Goal: Task Accomplishment & Management: Manage account settings

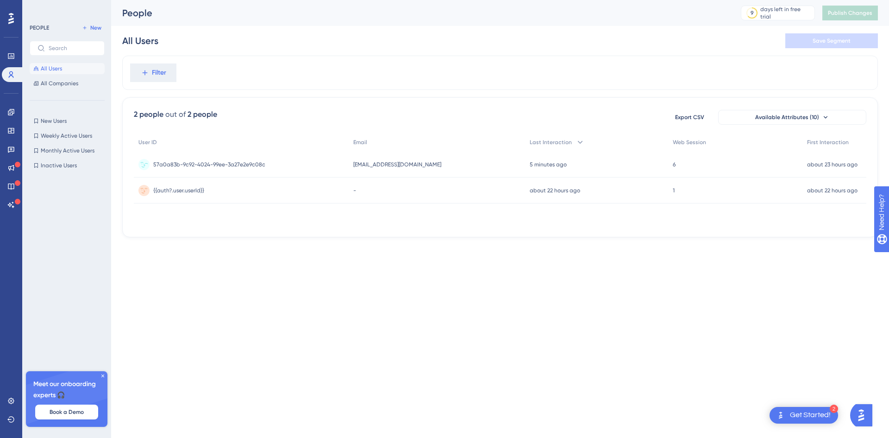
click at [375, 165] on span "[EMAIL_ADDRESS][DOMAIN_NAME]" at bounding box center [397, 164] width 88 height 7
click at [343, 166] on div "57a0a83b-9c92-4024-99ee-3a27e2e9c08c 57a0a83b-9c92-4024-99ee-3a27e2e9c08c" at bounding box center [241, 164] width 215 height 26
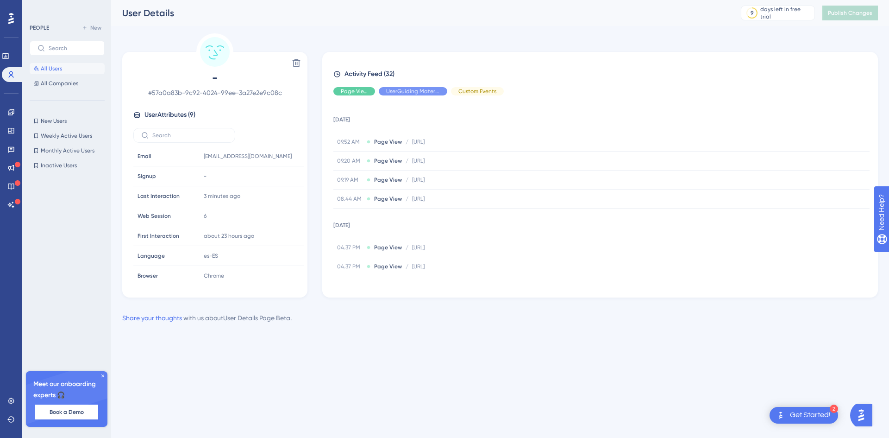
click at [39, 68] on button "All Users" at bounding box center [67, 68] width 75 height 11
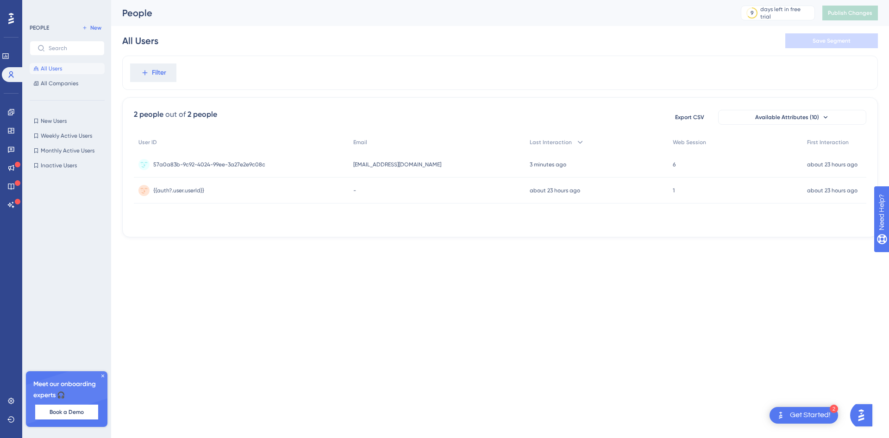
click at [337, 208] on div "User ID Email Last Interaction Web Session First Interaction 57a0a83b-9c92-4024…" at bounding box center [500, 179] width 732 height 93
click at [358, 163] on div "jjordan@zivianhealth.com jjordan@zivianhealth.com" at bounding box center [437, 164] width 176 height 26
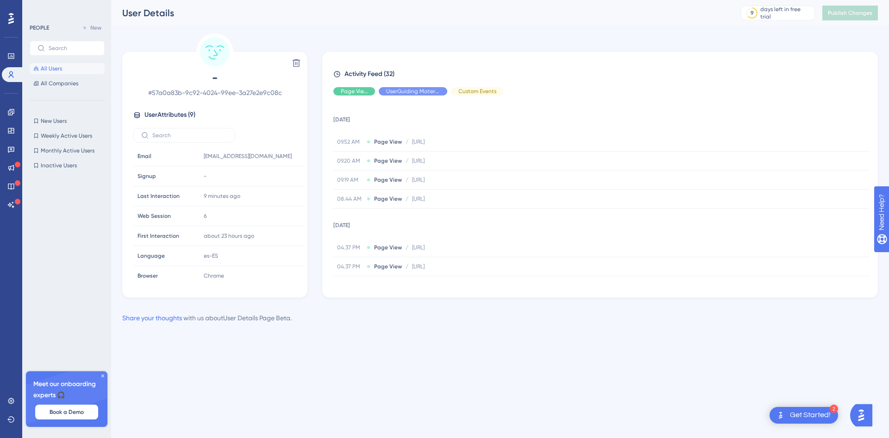
click at [42, 71] on span "All Users" at bounding box center [51, 68] width 21 height 7
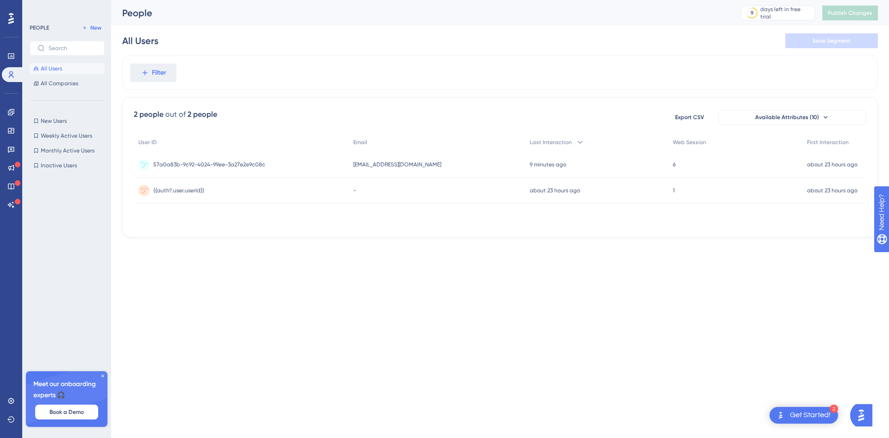
click at [329, 171] on div "57a0a83b-9c92-4024-99ee-3a27e2e9c08c 57a0a83b-9c92-4024-99ee-3a27e2e9c08c" at bounding box center [241, 164] width 215 height 26
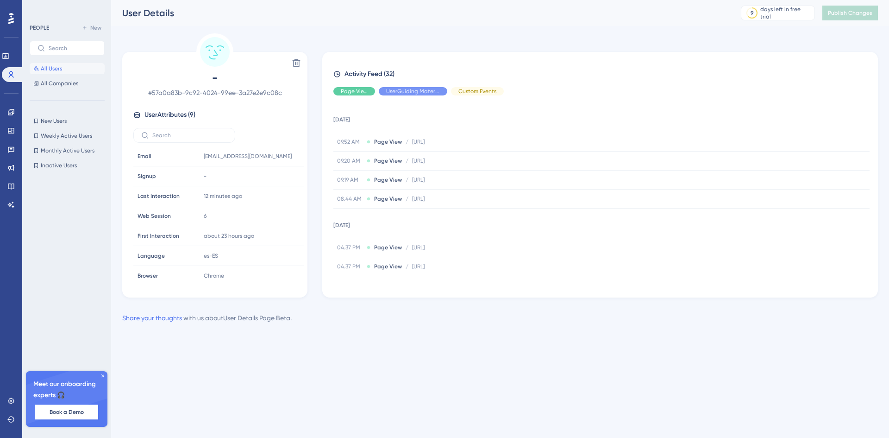
click at [73, 73] on button "All Users" at bounding box center [67, 68] width 75 height 11
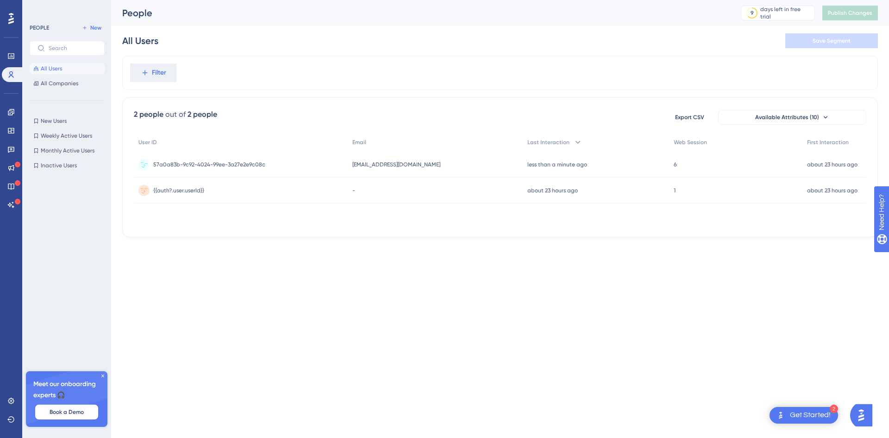
click at [409, 166] on span "[EMAIL_ADDRESS][DOMAIN_NAME]" at bounding box center [396, 164] width 88 height 7
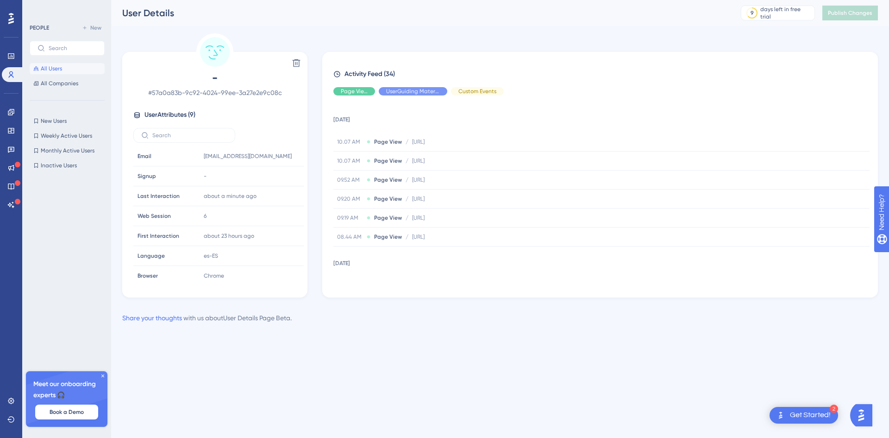
click at [41, 65] on span "All Users" at bounding box center [51, 68] width 21 height 7
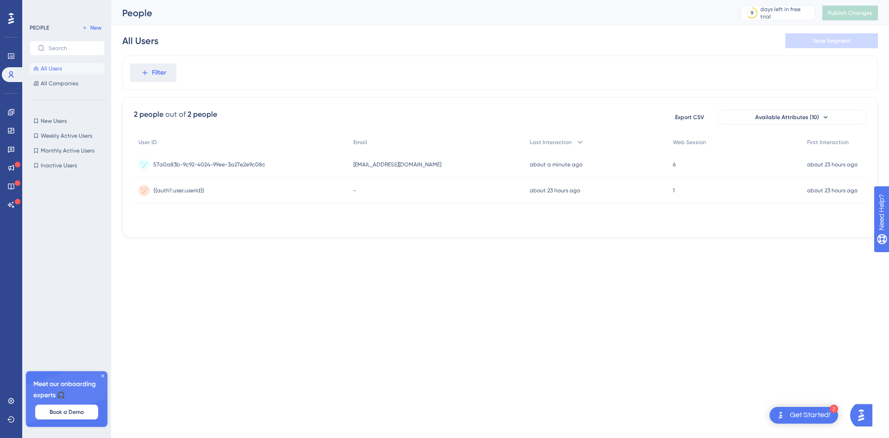
click at [372, 164] on span "[EMAIL_ADDRESS][DOMAIN_NAME]" at bounding box center [397, 164] width 88 height 7
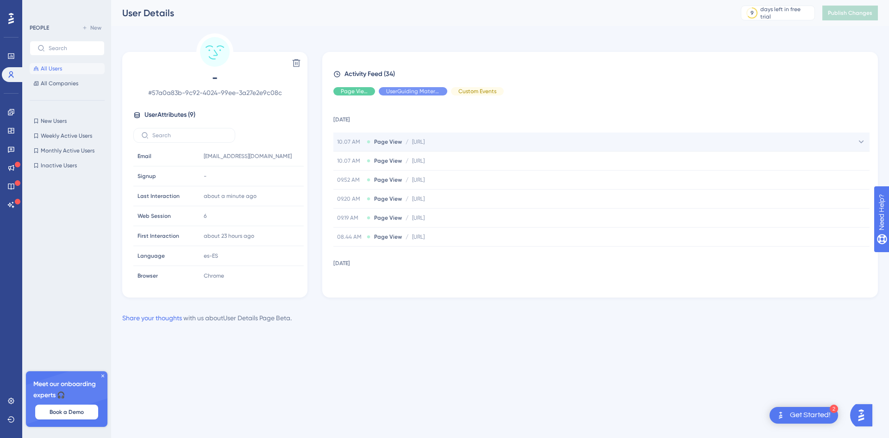
click at [347, 138] on span "10.07 AM" at bounding box center [350, 141] width 26 height 7
click at [650, 139] on div "10.07 AM Page View / [URL] [URL]" at bounding box center [601, 141] width 536 height 19
click at [41, 65] on span "All Users" at bounding box center [51, 68] width 21 height 7
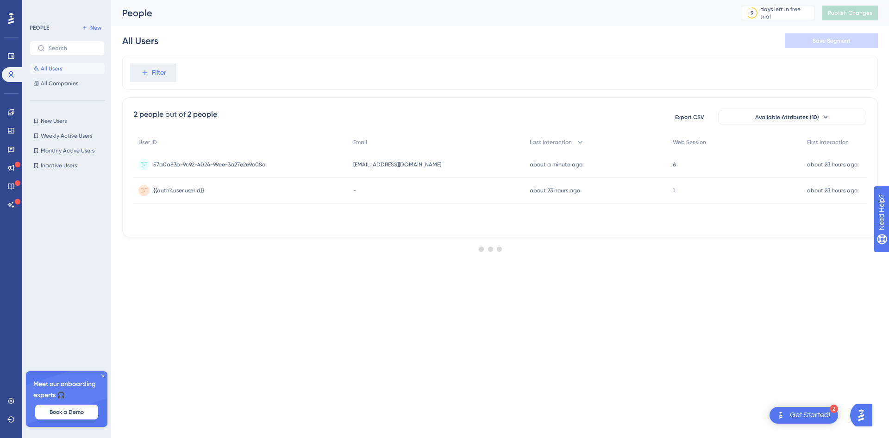
click at [41, 65] on span "All Users" at bounding box center [51, 68] width 21 height 7
click at [459, 0] on html "2 Get Started! Performance Users Engagement Widgets Feedback Product Updates Kn…" at bounding box center [444, 0] width 889 height 0
click at [668, 159] on div "6 6" at bounding box center [735, 164] width 134 height 26
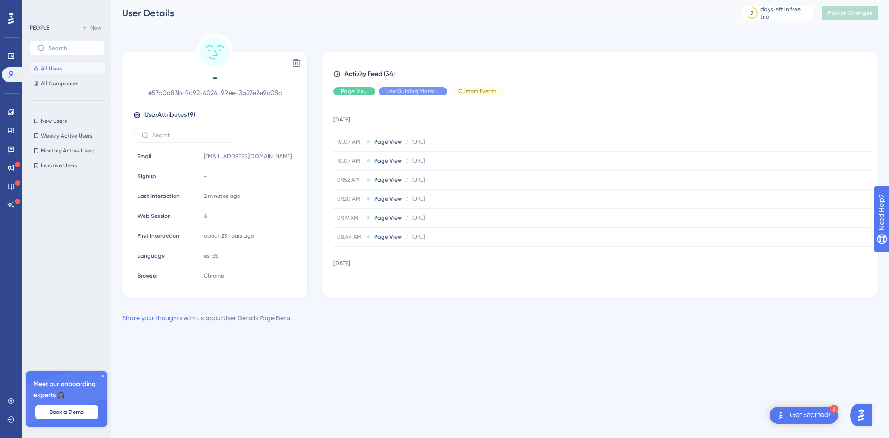
click at [61, 70] on span "All Users" at bounding box center [51, 68] width 21 height 7
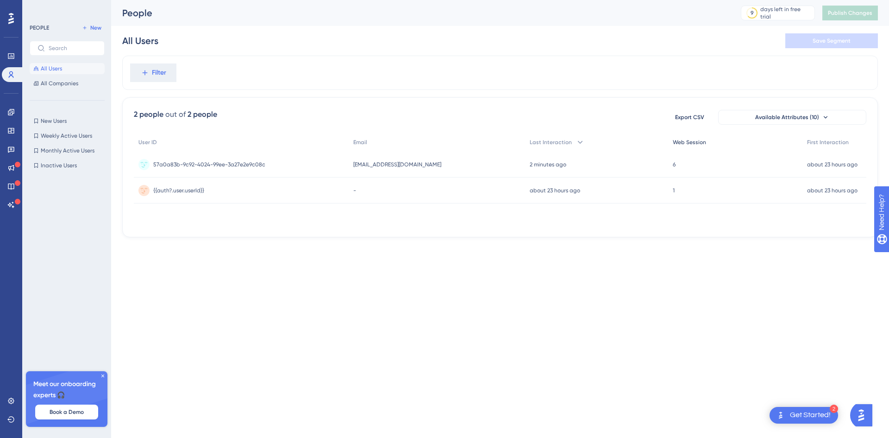
click at [688, 140] on span "Web Session" at bounding box center [689, 141] width 33 height 7
click at [673, 164] on span "6" at bounding box center [674, 164] width 3 height 7
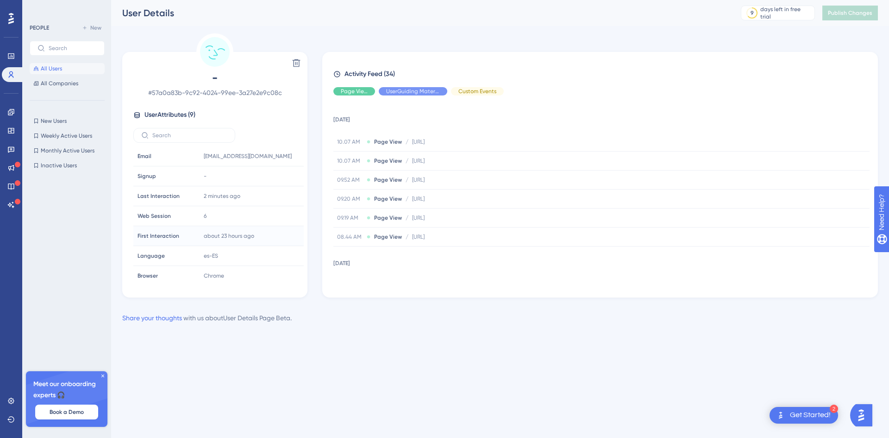
scroll to position [0, 0]
click at [101, 375] on icon at bounding box center [103, 376] width 6 height 6
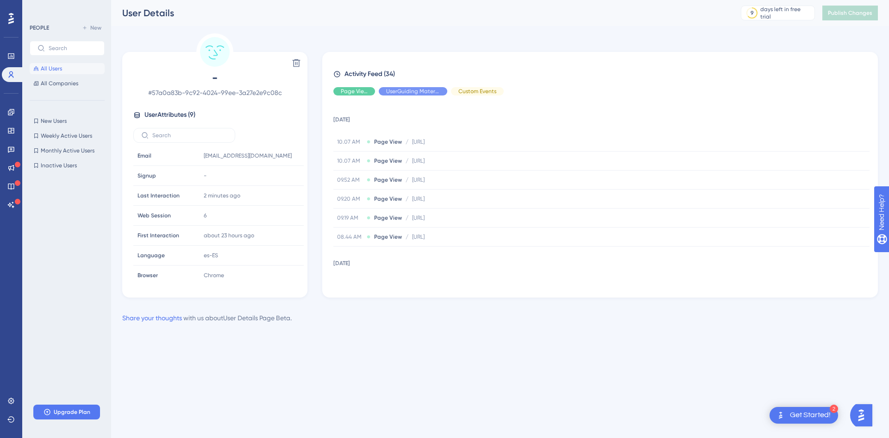
click at [41, 65] on span "All Users" at bounding box center [51, 68] width 21 height 7
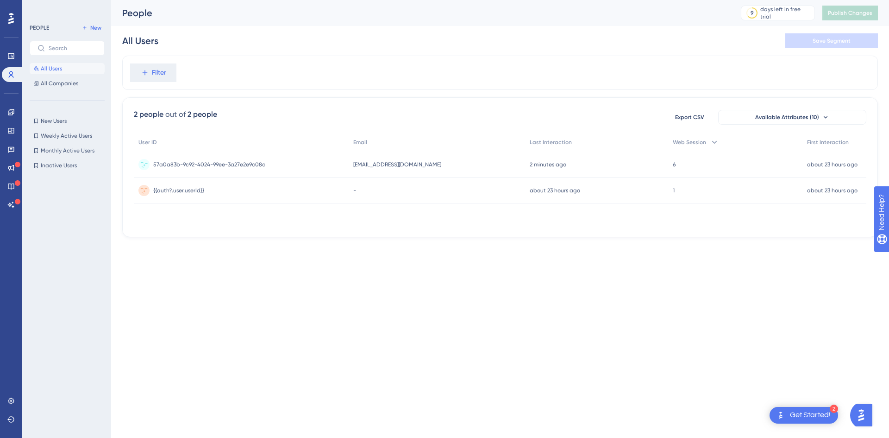
click at [369, 159] on div "[EMAIL_ADDRESS][DOMAIN_NAME] [EMAIL_ADDRESS][DOMAIN_NAME]" at bounding box center [437, 164] width 176 height 26
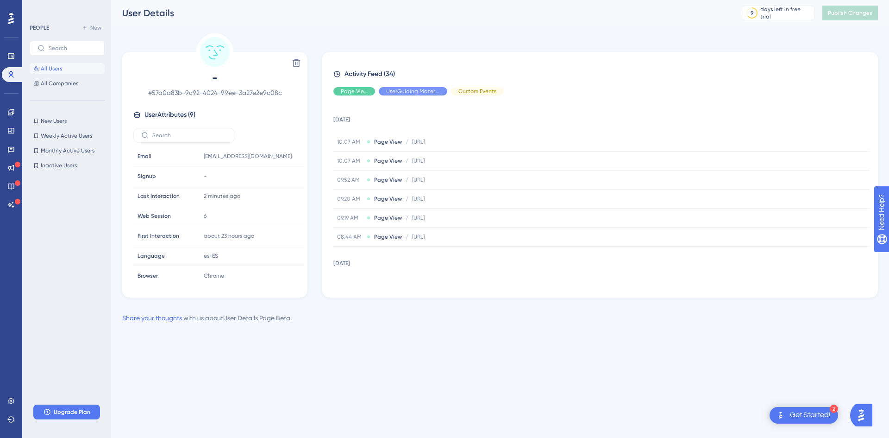
click at [488, 30] on div "Performance Users Engagement Widgets Feedback Product Updates Knowledge Base AI…" at bounding box center [500, 169] width 778 height 338
